Goal: Information Seeking & Learning: Learn about a topic

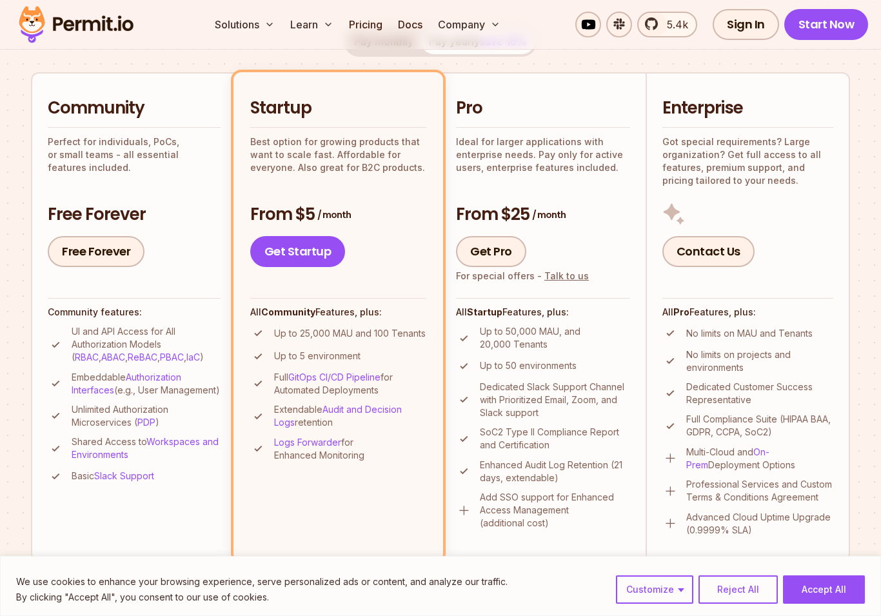
scroll to position [291, 0]
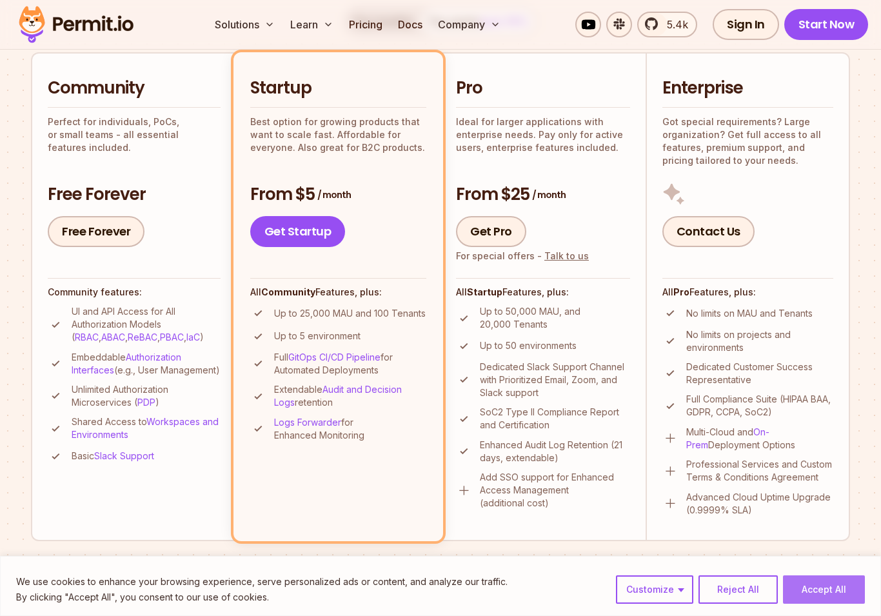
click at [851, 566] on button "Accept All" at bounding box center [824, 589] width 82 height 28
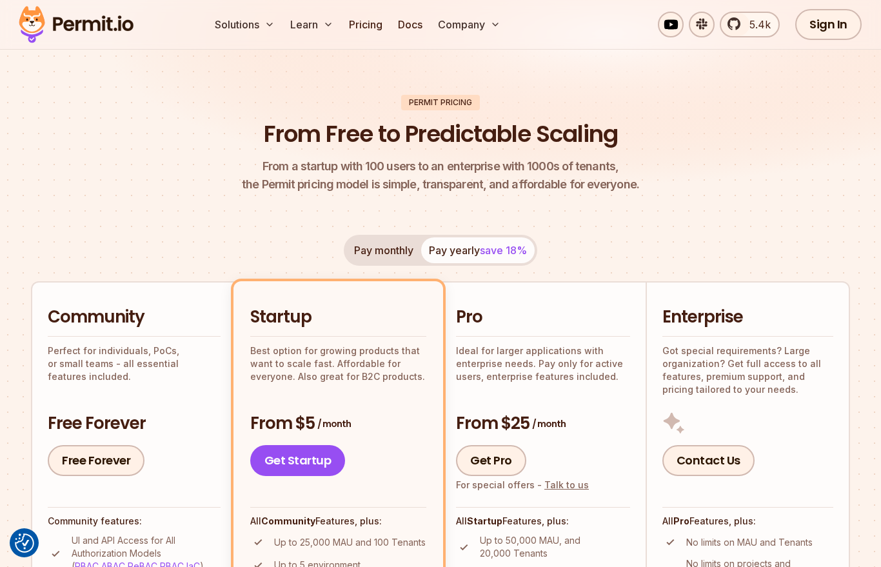
scroll to position [0, 0]
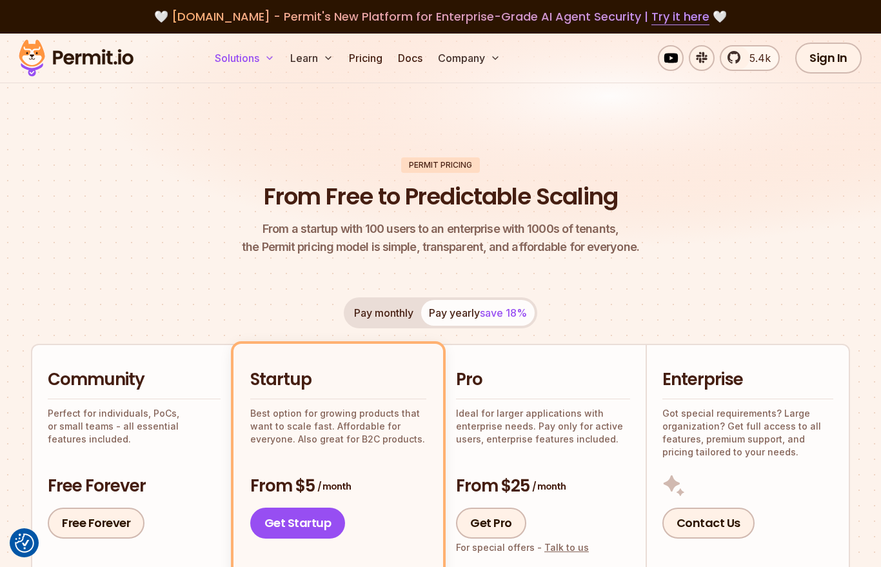
click at [261, 62] on button "Solutions" at bounding box center [245, 58] width 70 height 26
click at [276, 59] on button "Solutions" at bounding box center [245, 58] width 70 height 26
click at [357, 92] on img at bounding box center [440, 151] width 881 height 235
click at [415, 59] on link "Docs" at bounding box center [410, 58] width 35 height 26
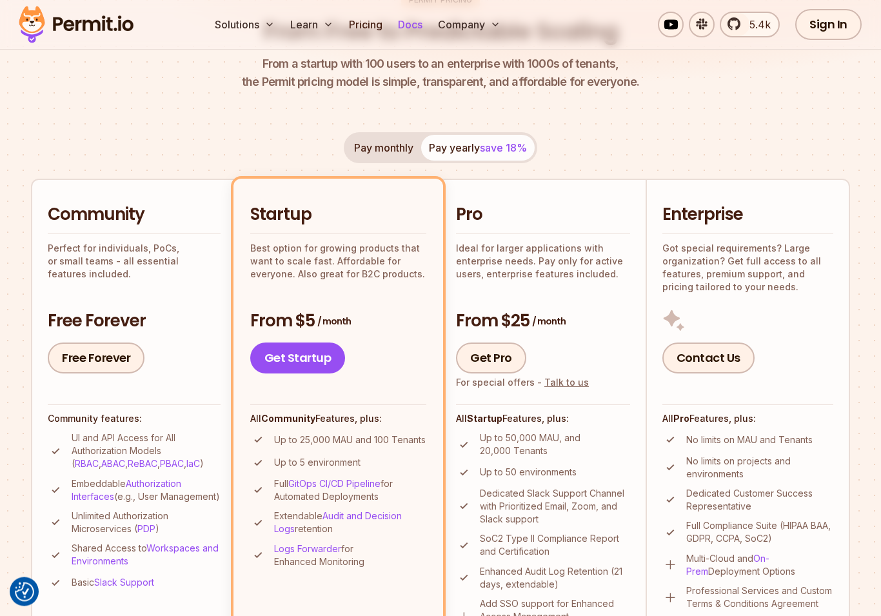
scroll to position [165, 0]
click at [75, 357] on link "Free Forever" at bounding box center [96, 357] width 97 height 31
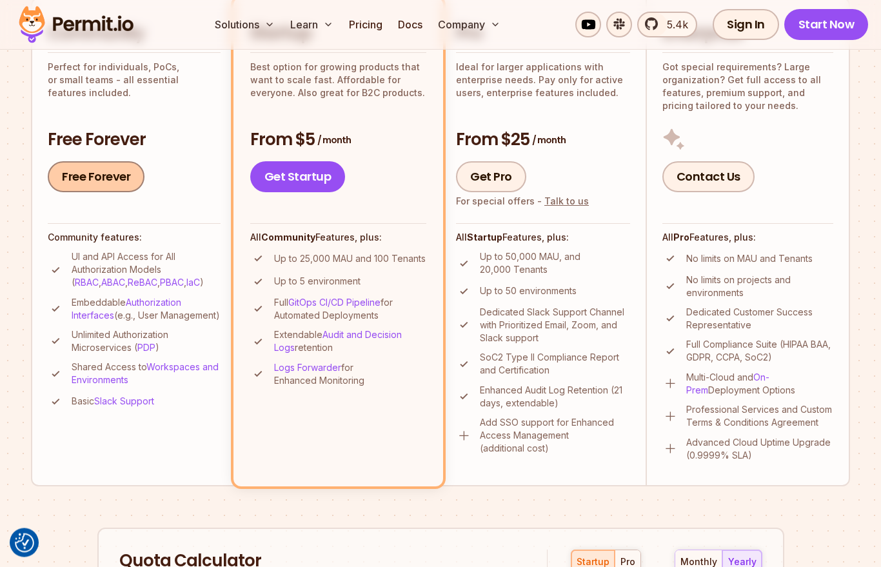
scroll to position [346, 0]
click at [92, 316] on link "Authorization Interfaces" at bounding box center [127, 309] width 110 height 24
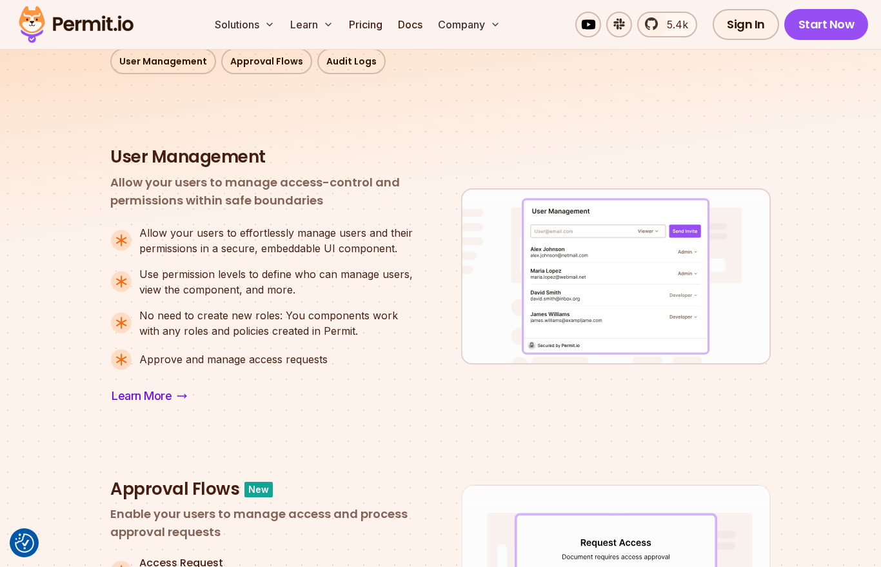
scroll to position [480, 0]
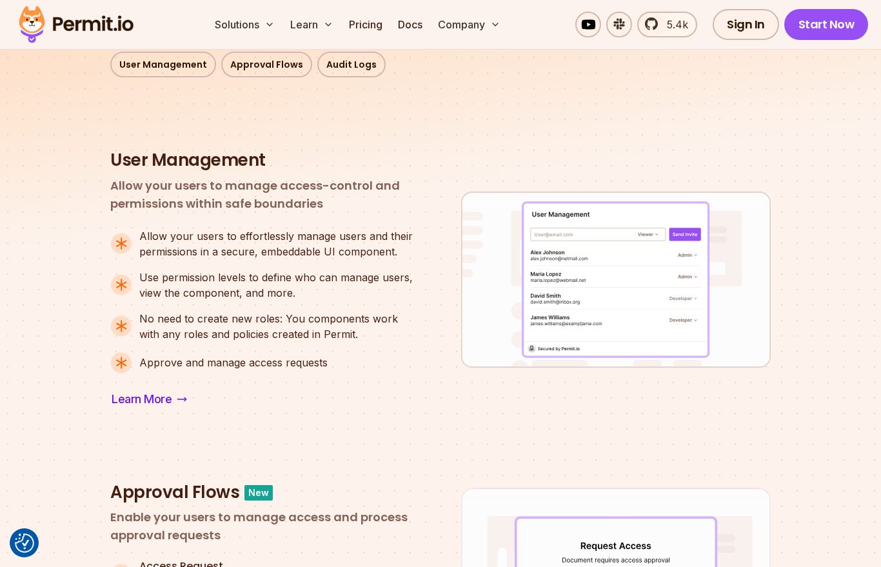
click at [139, 389] on link "Learn More" at bounding box center [149, 399] width 78 height 21
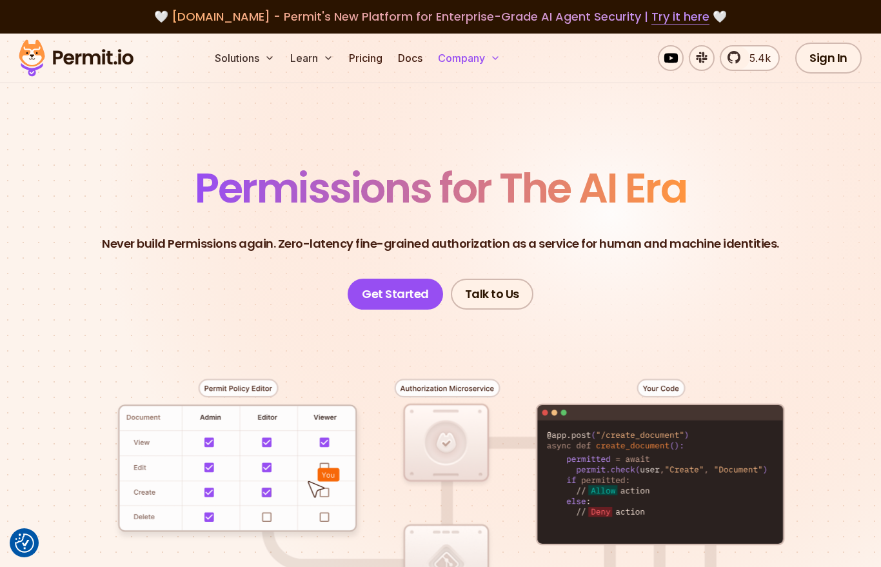
click at [497, 58] on icon at bounding box center [495, 58] width 10 height 10
